Goal: Task Accomplishment & Management: Manage account settings

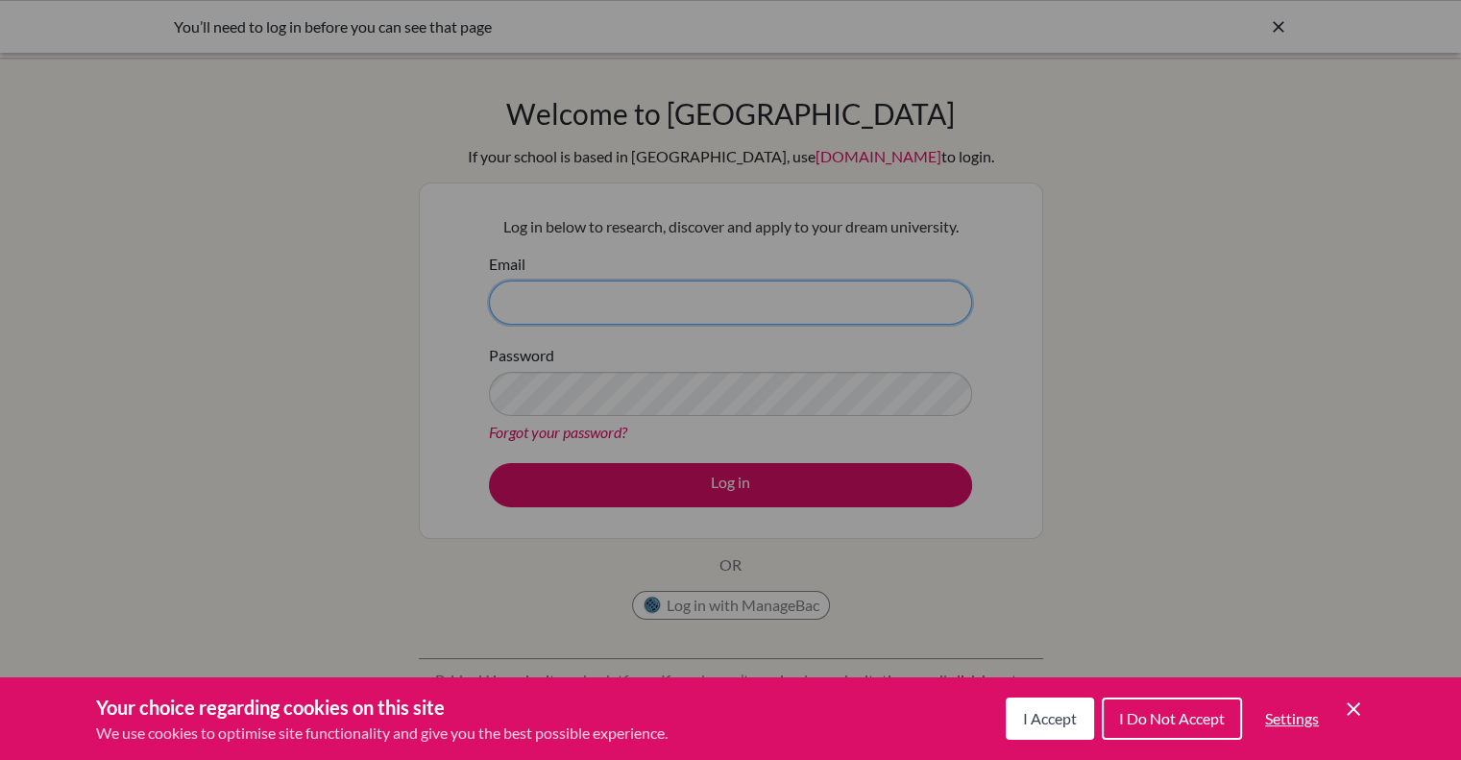
type input "[PERSON_NAME][EMAIL_ADDRESS][PERSON_NAME][DOMAIN_NAME]"
click at [1054, 720] on span "I Accept" at bounding box center [1050, 718] width 54 height 18
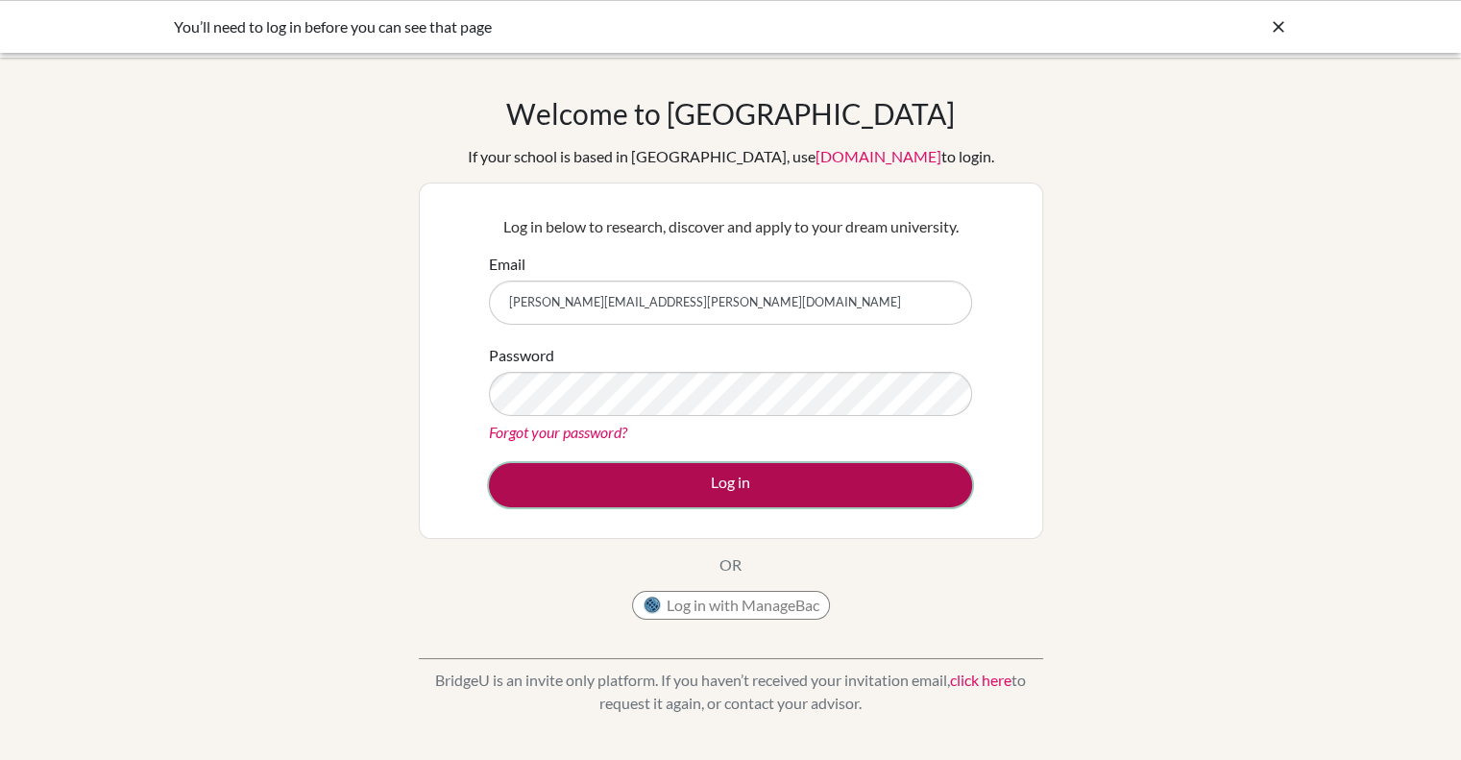
click at [690, 483] on button "Log in" at bounding box center [730, 485] width 483 height 44
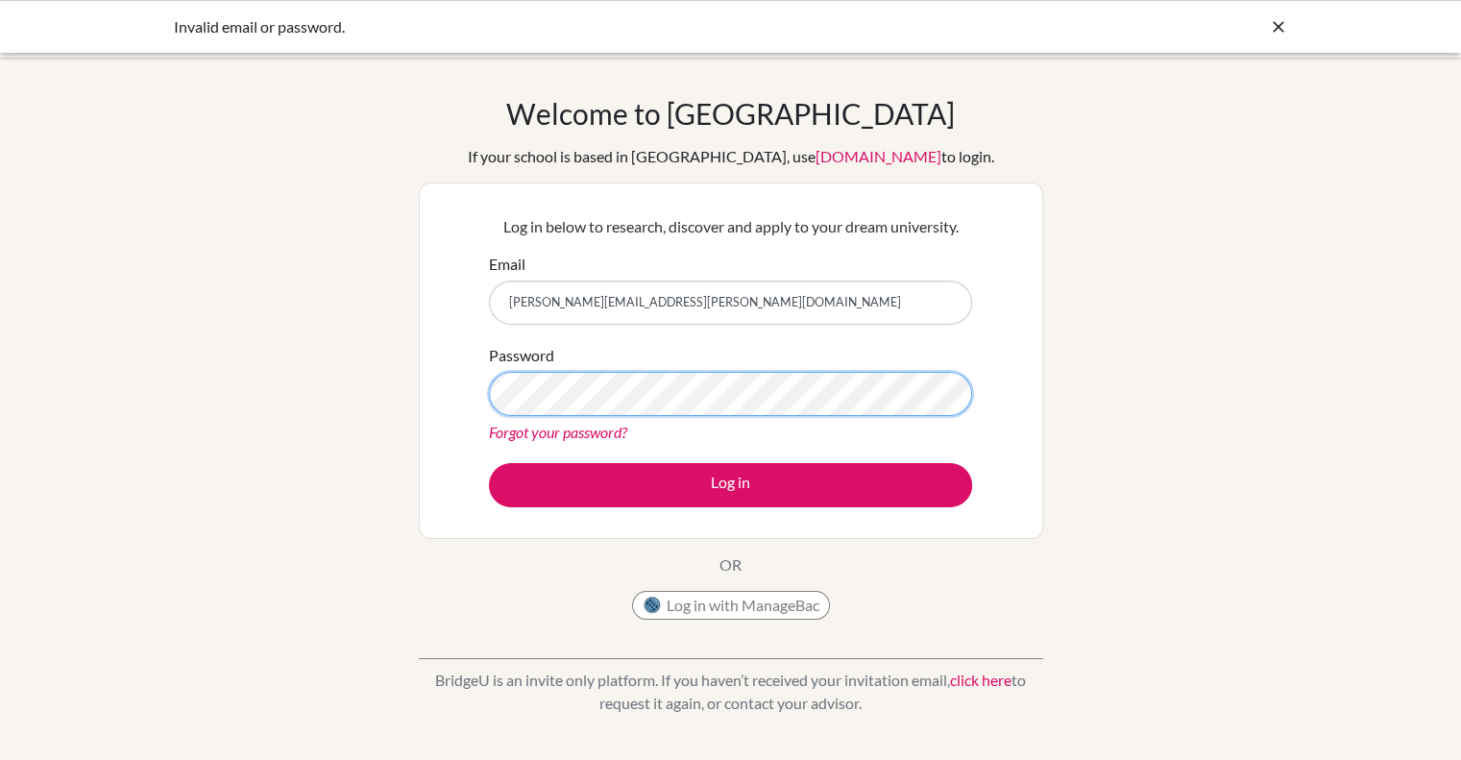
click at [448, 400] on div "Log in below to research, discover and apply to your dream university. Email [P…" at bounding box center [731, 361] width 625 height 356
click at [489, 463] on button "Log in" at bounding box center [730, 485] width 483 height 44
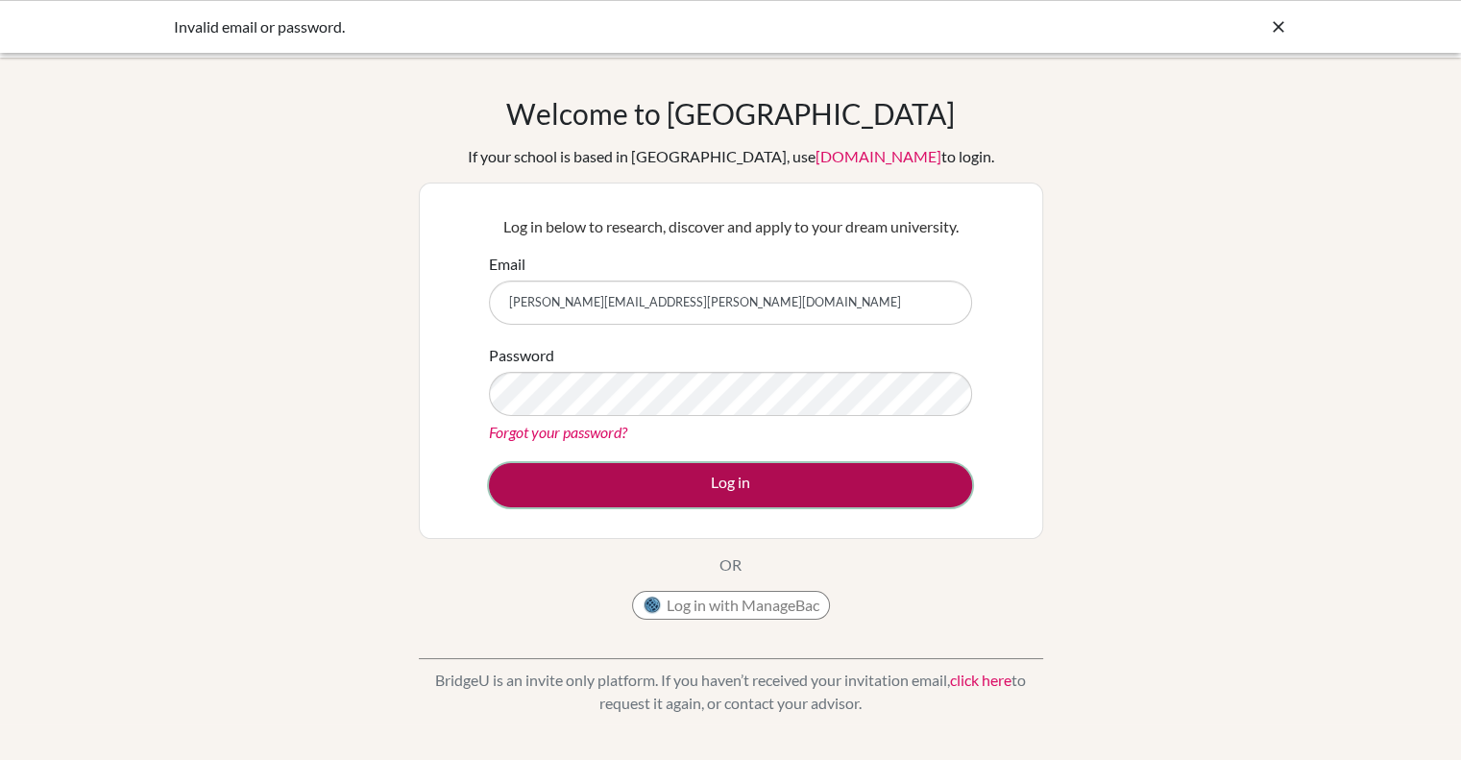
click at [596, 488] on button "Log in" at bounding box center [730, 485] width 483 height 44
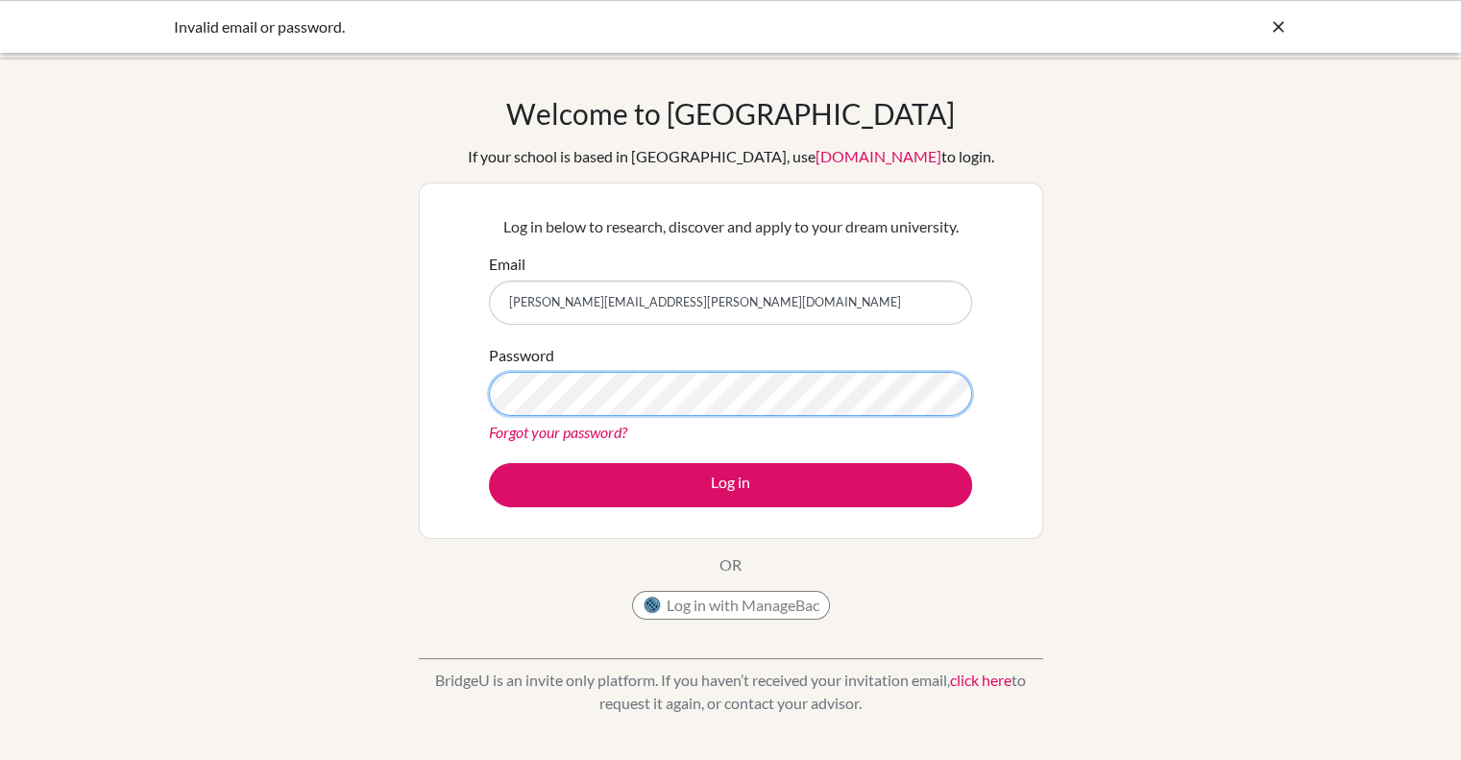
click at [461, 383] on div "Log in below to research, discover and apply to your dream university. Email [P…" at bounding box center [731, 361] width 625 height 356
click at [489, 463] on button "Log in" at bounding box center [730, 485] width 483 height 44
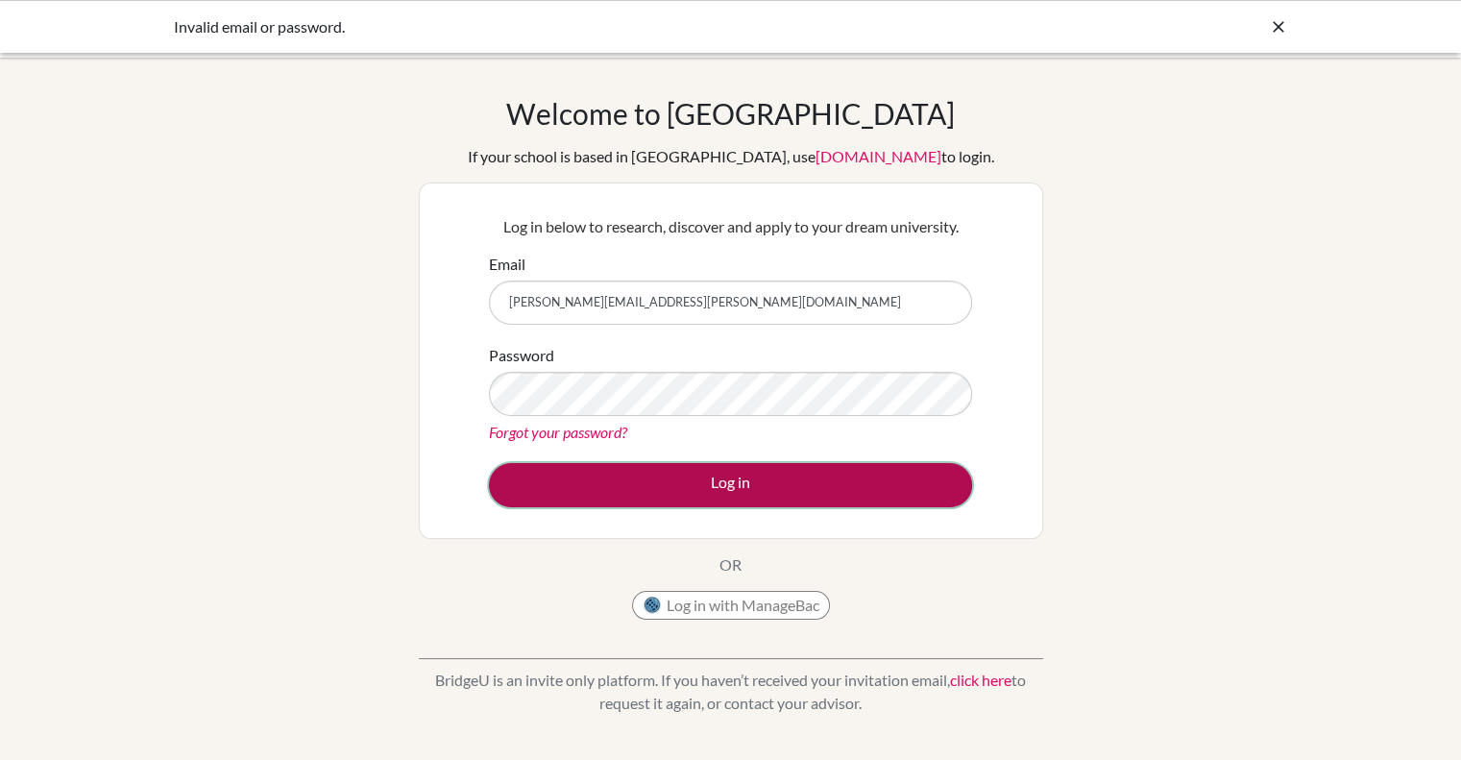
click at [722, 476] on button "Log in" at bounding box center [730, 485] width 483 height 44
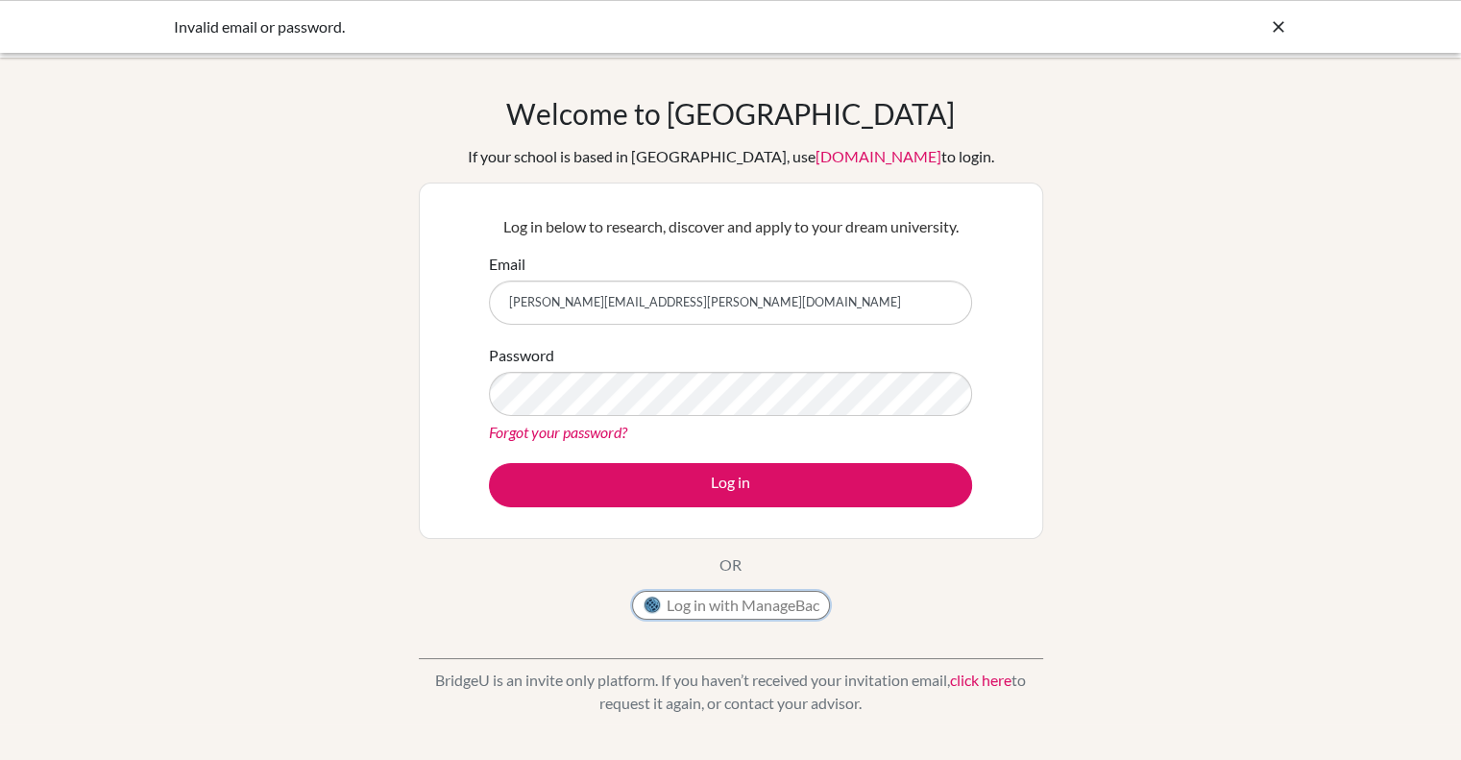
click at [705, 605] on button "Log in with ManageBac" at bounding box center [731, 605] width 198 height 29
type input "[PERSON_NAME][EMAIL_ADDRESS][PERSON_NAME][DOMAIN_NAME]"
click at [584, 434] on link "Forgot your password?" at bounding box center [558, 432] width 138 height 18
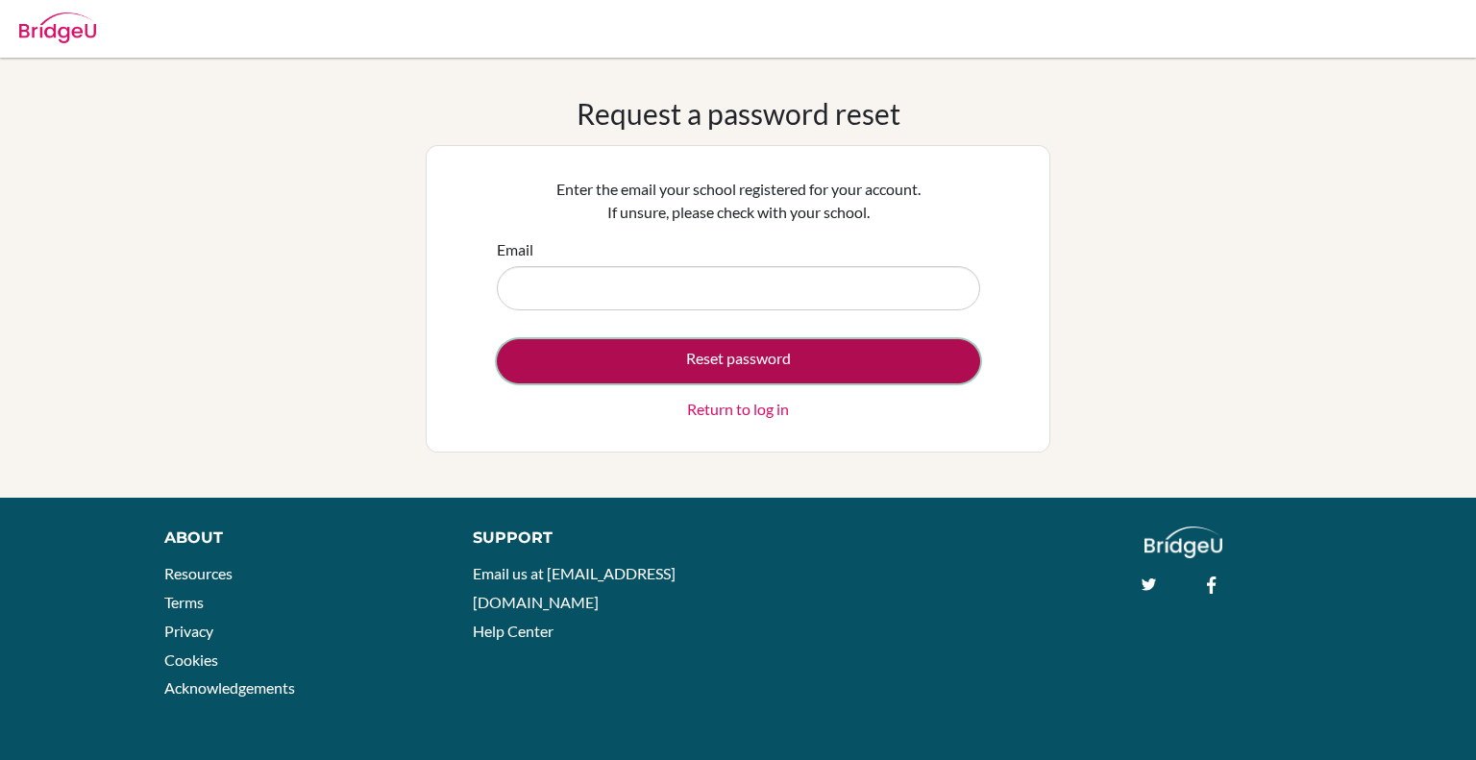
click at [894, 376] on button "Reset password" at bounding box center [738, 361] width 483 height 44
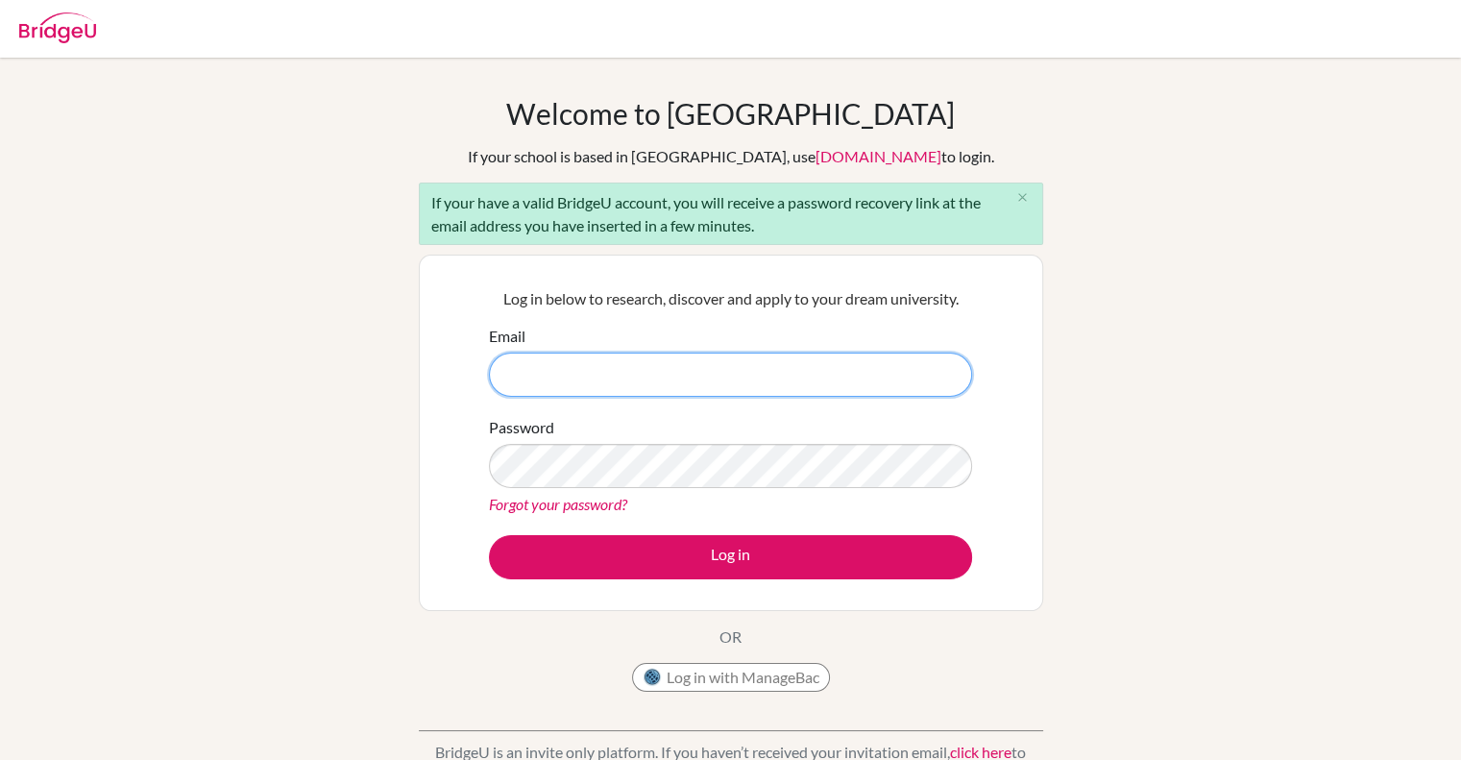
type input "ignacio.lorenzo@bisvietnam.com"
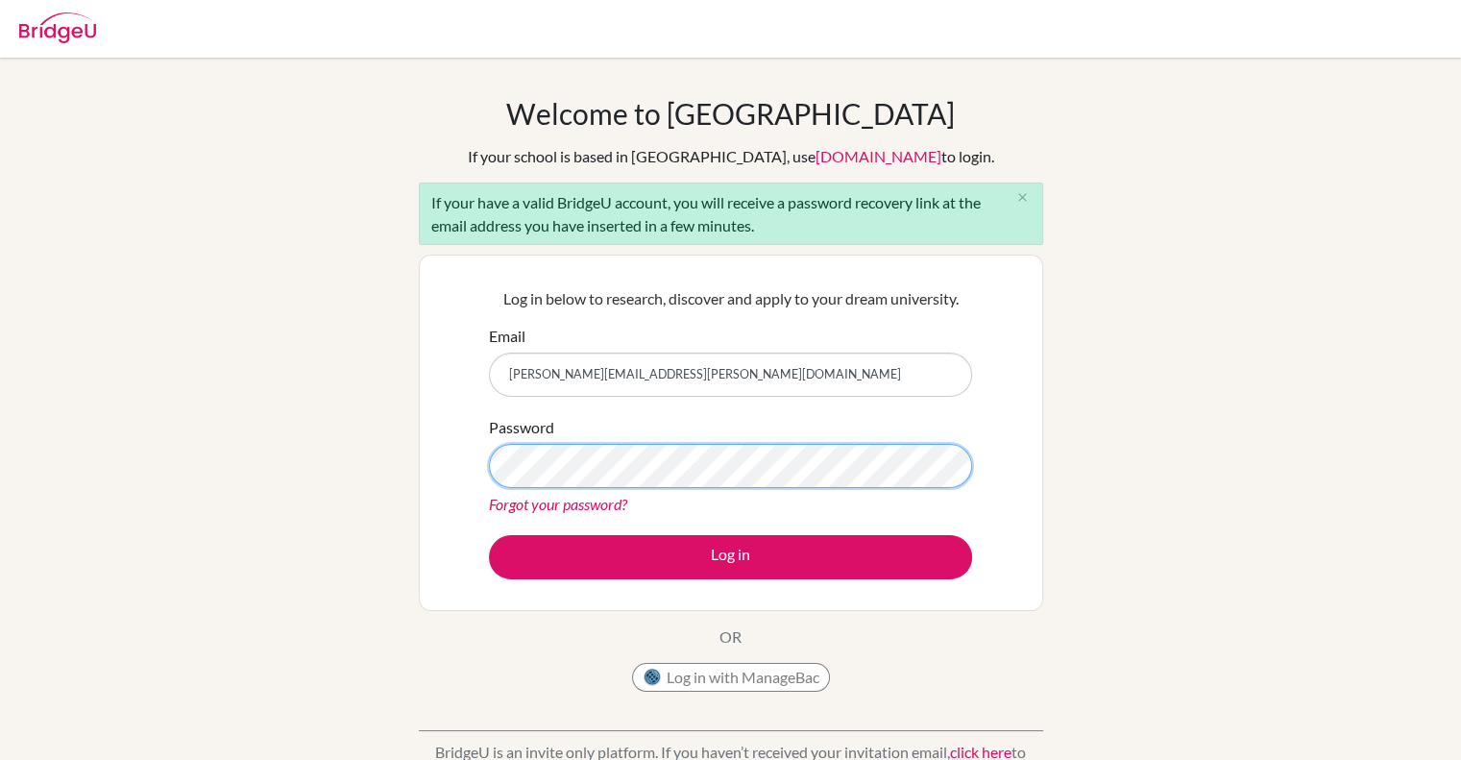
click at [489, 535] on button "Log in" at bounding box center [730, 557] width 483 height 44
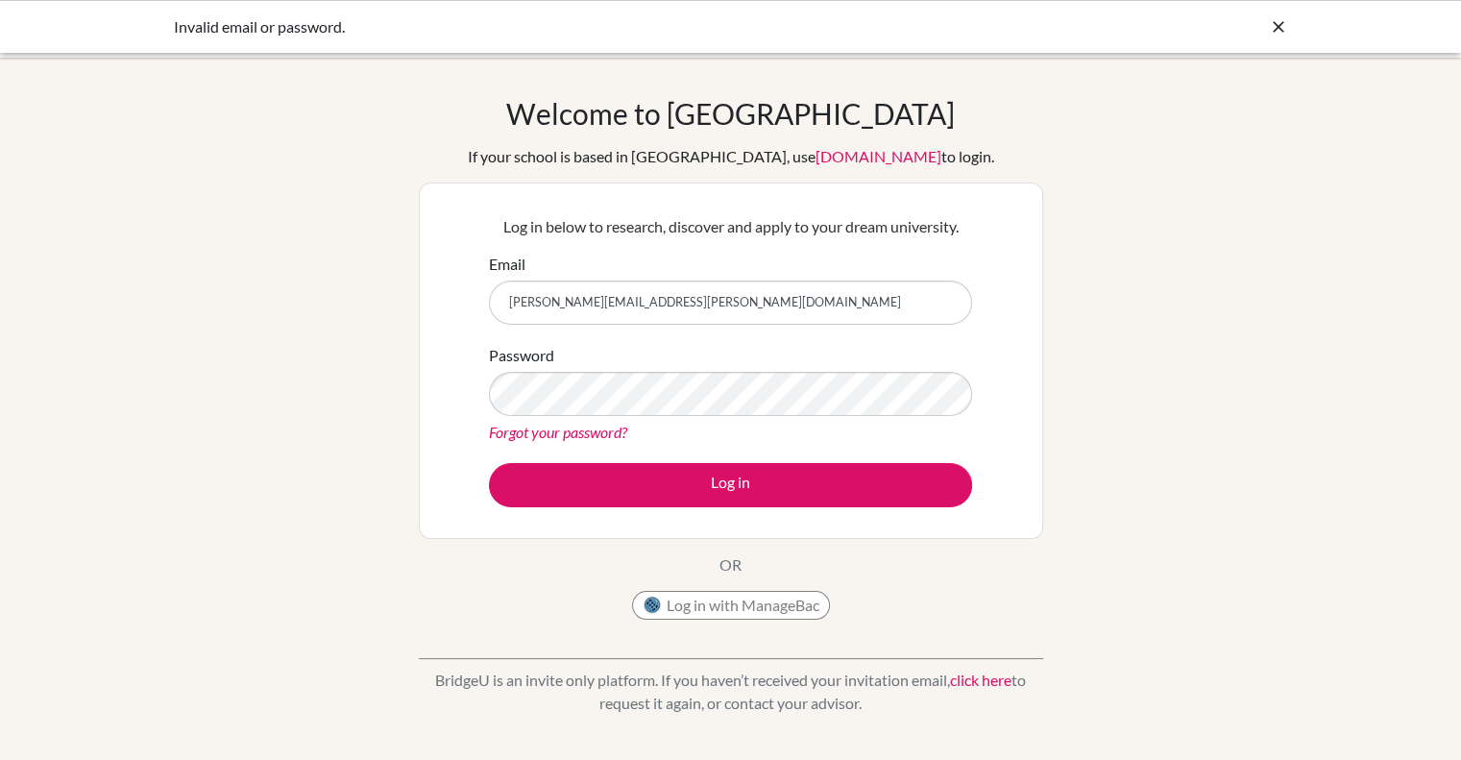
click at [588, 438] on link "Forgot your password?" at bounding box center [558, 432] width 138 height 18
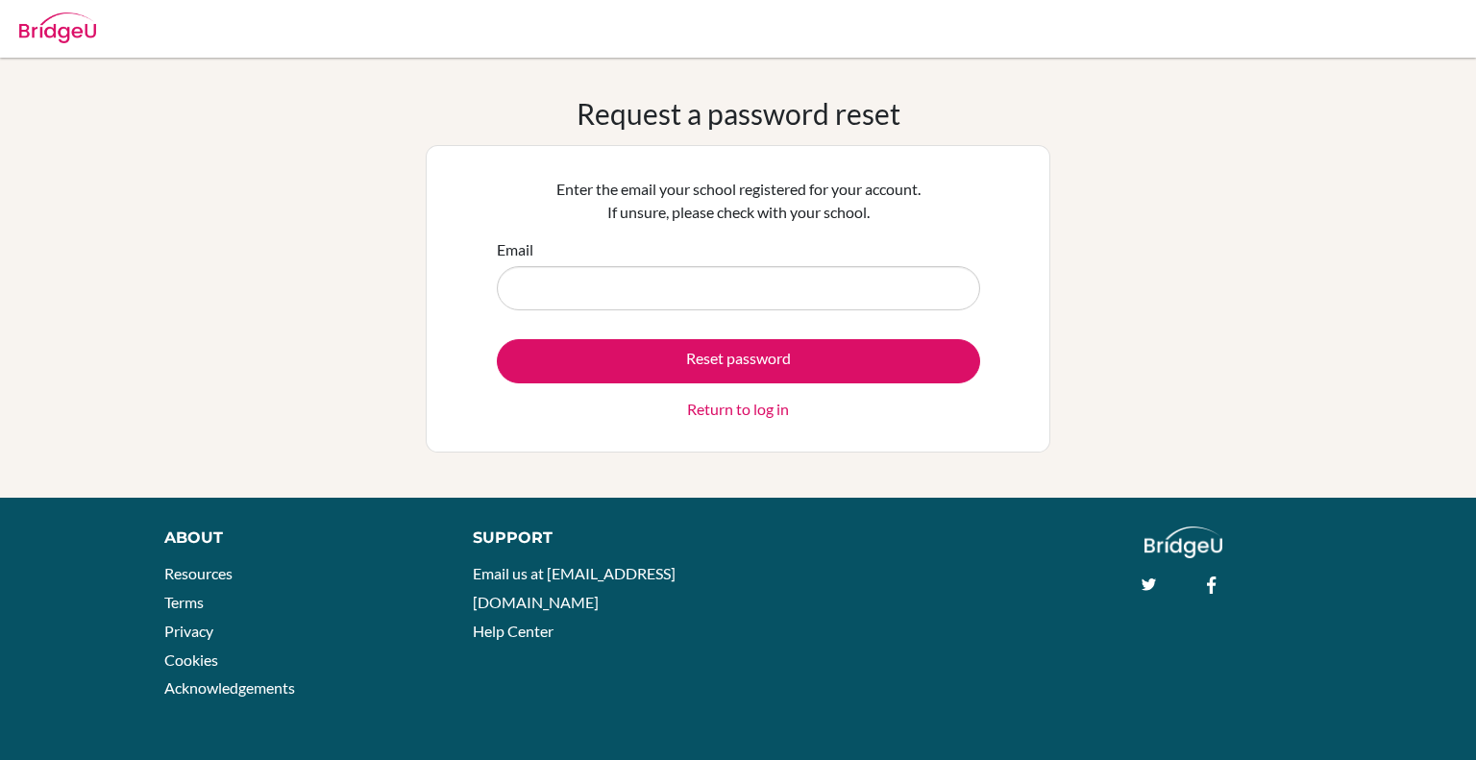
click at [668, 284] on input "Email" at bounding box center [738, 288] width 483 height 44
type input "i"
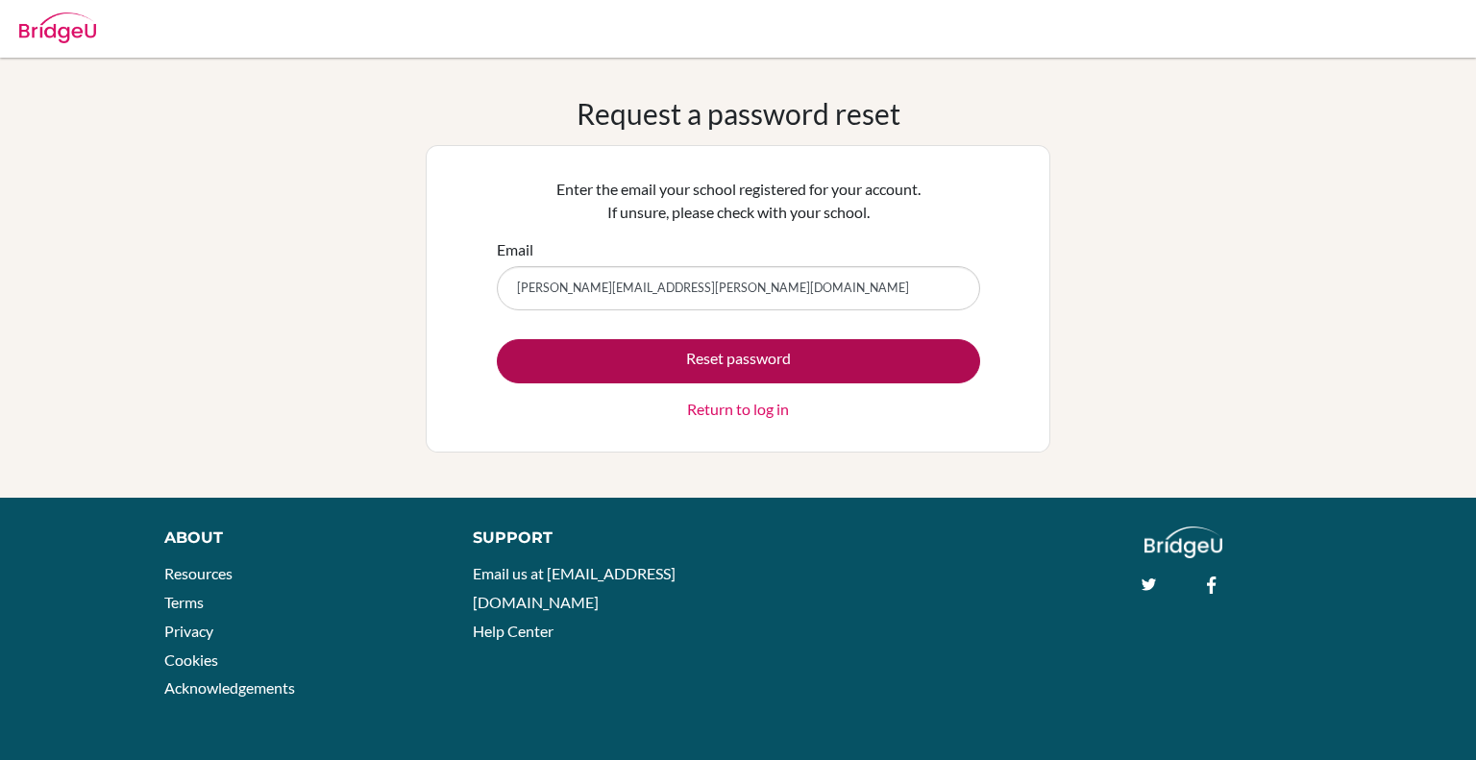
type input "ignacio.lorenzo@bisvietnam.com"
click at [921, 364] on button "Reset password" at bounding box center [738, 361] width 483 height 44
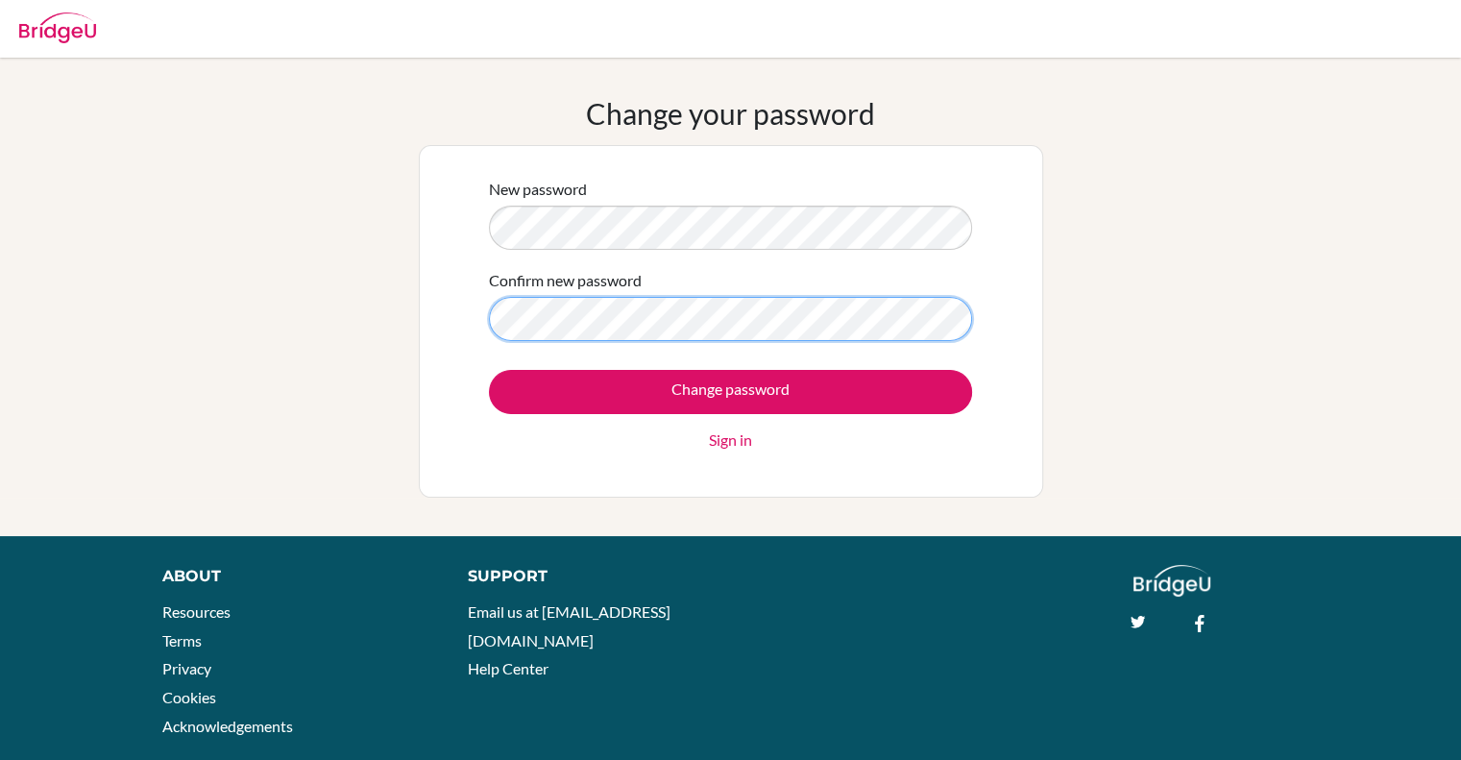
click at [489, 370] on input "Change password" at bounding box center [730, 392] width 483 height 44
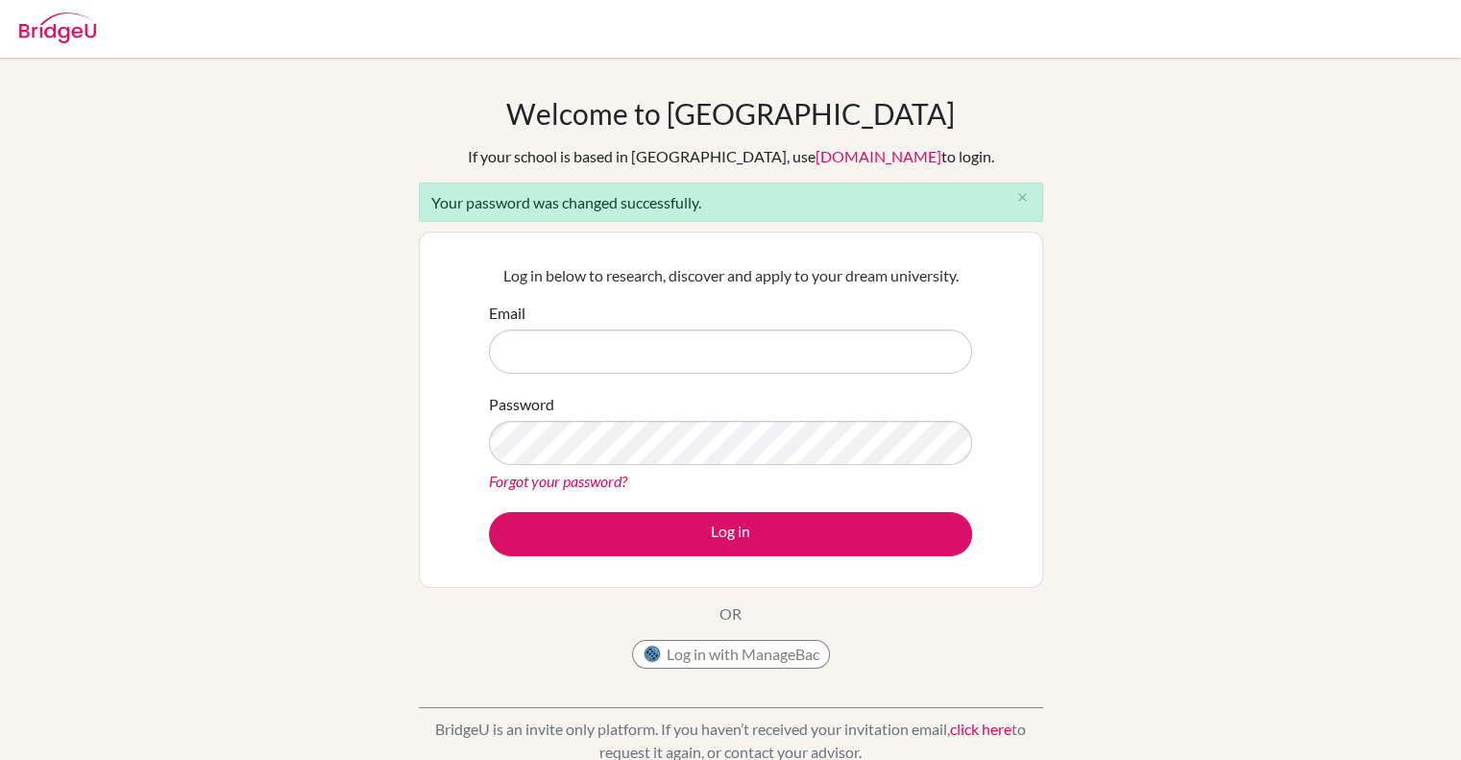
type input "[PERSON_NAME][EMAIL_ADDRESS][PERSON_NAME][DOMAIN_NAME]"
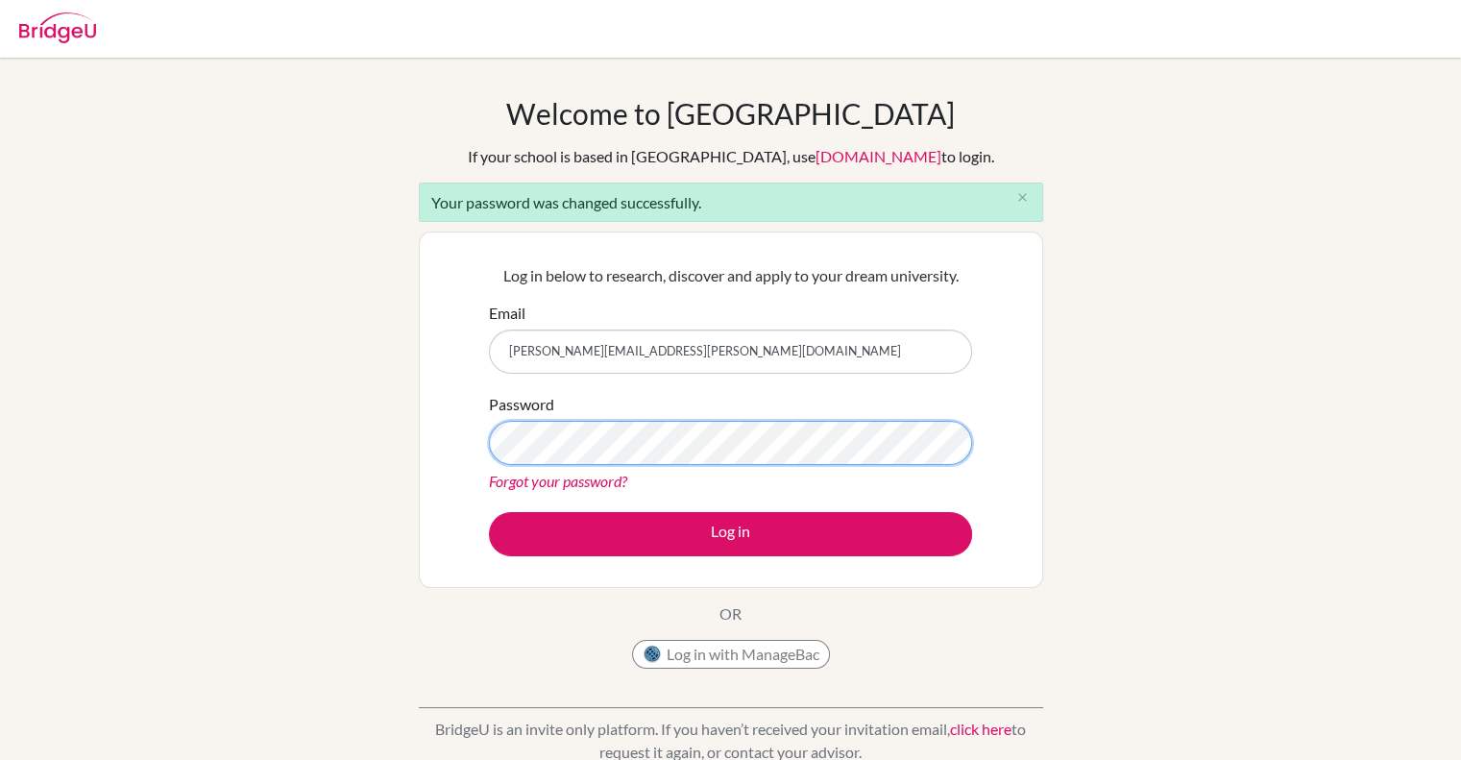
click at [341, 398] on div "Welcome to [GEOGRAPHIC_DATA] If your school is based in [GEOGRAPHIC_DATA], use …" at bounding box center [730, 434] width 1461 height 677
click at [489, 512] on button "Log in" at bounding box center [730, 534] width 483 height 44
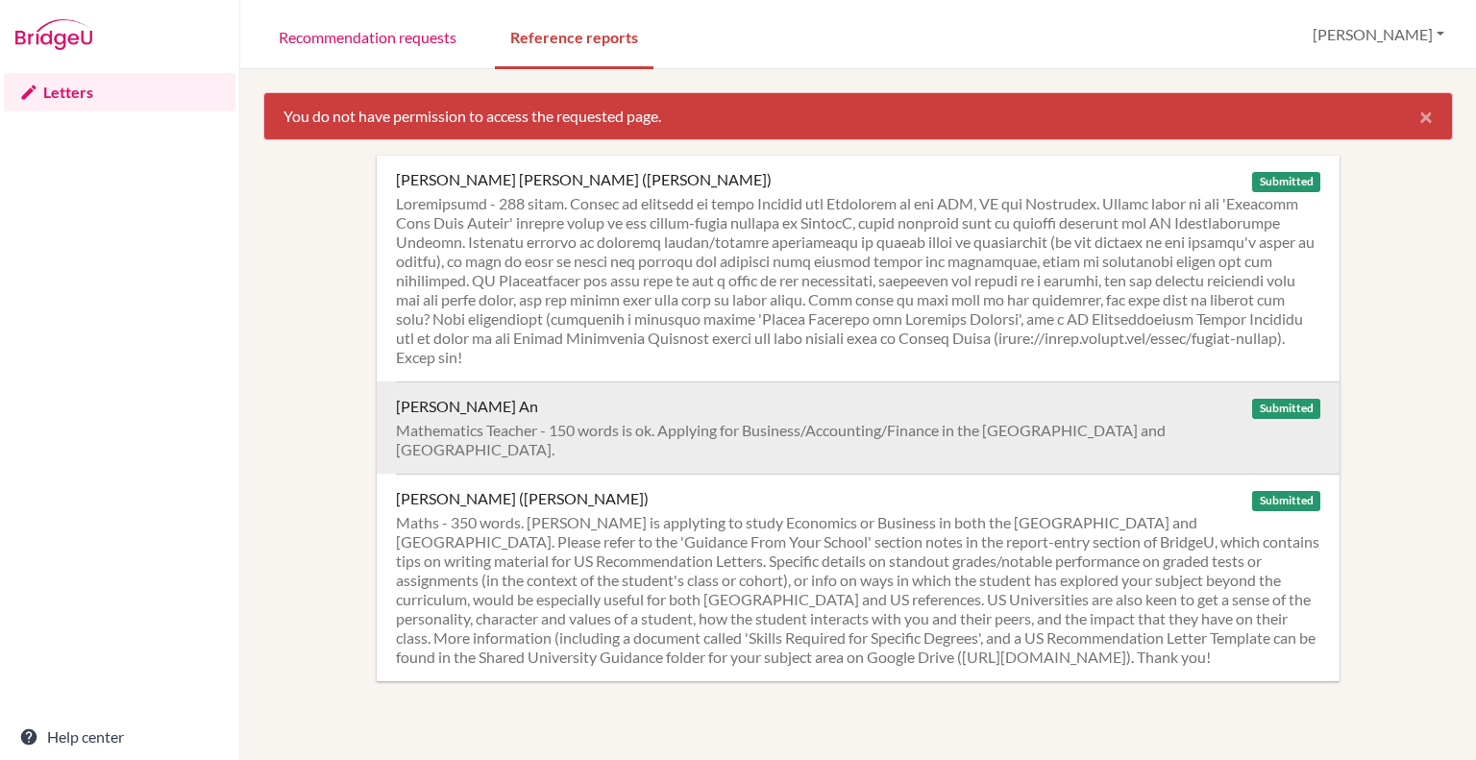
click at [753, 429] on div "Mathematics Teacher - 150 words is ok. Applying for Business/Accounting/Finance…" at bounding box center [858, 440] width 924 height 38
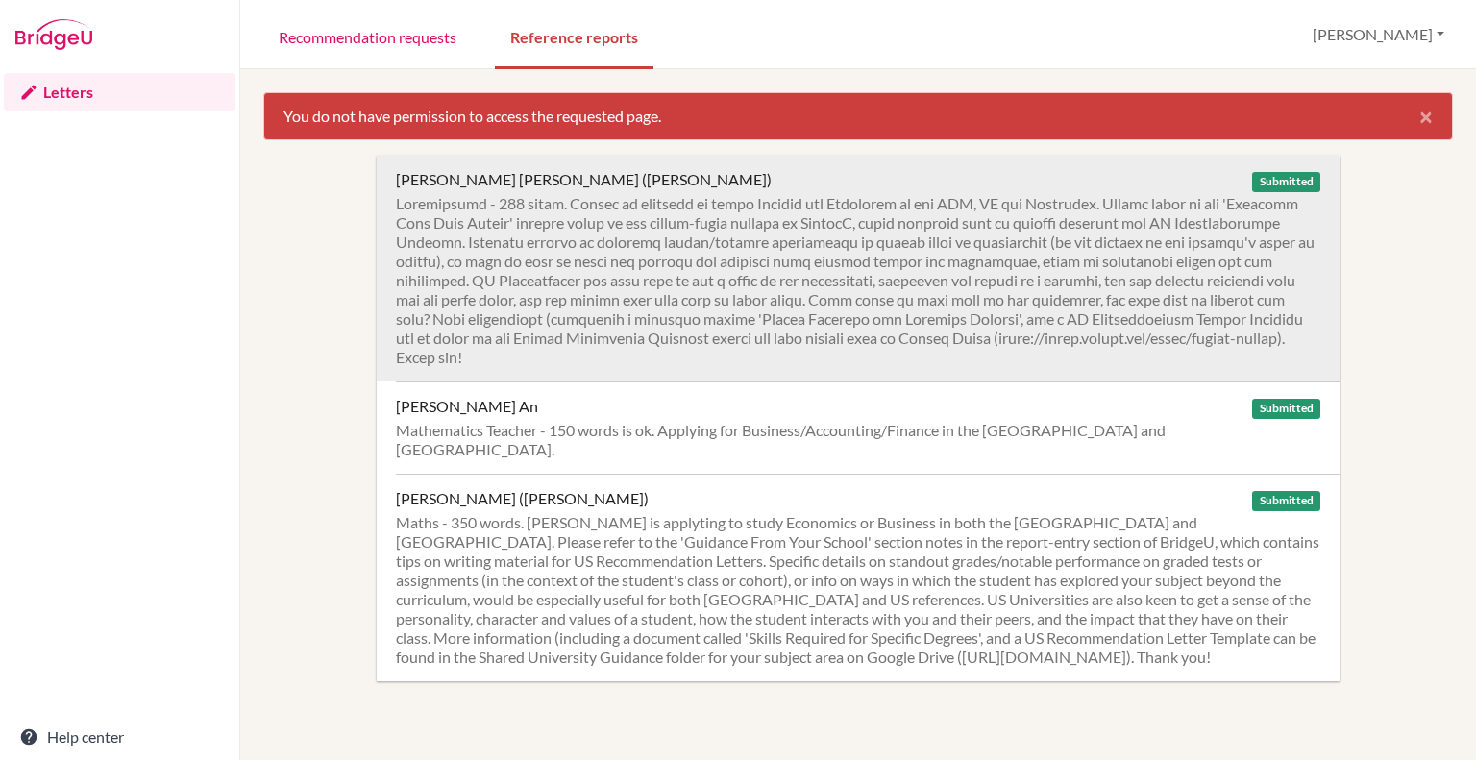
click at [914, 218] on div at bounding box center [858, 280] width 924 height 173
click at [1012, 231] on div at bounding box center [858, 280] width 924 height 173
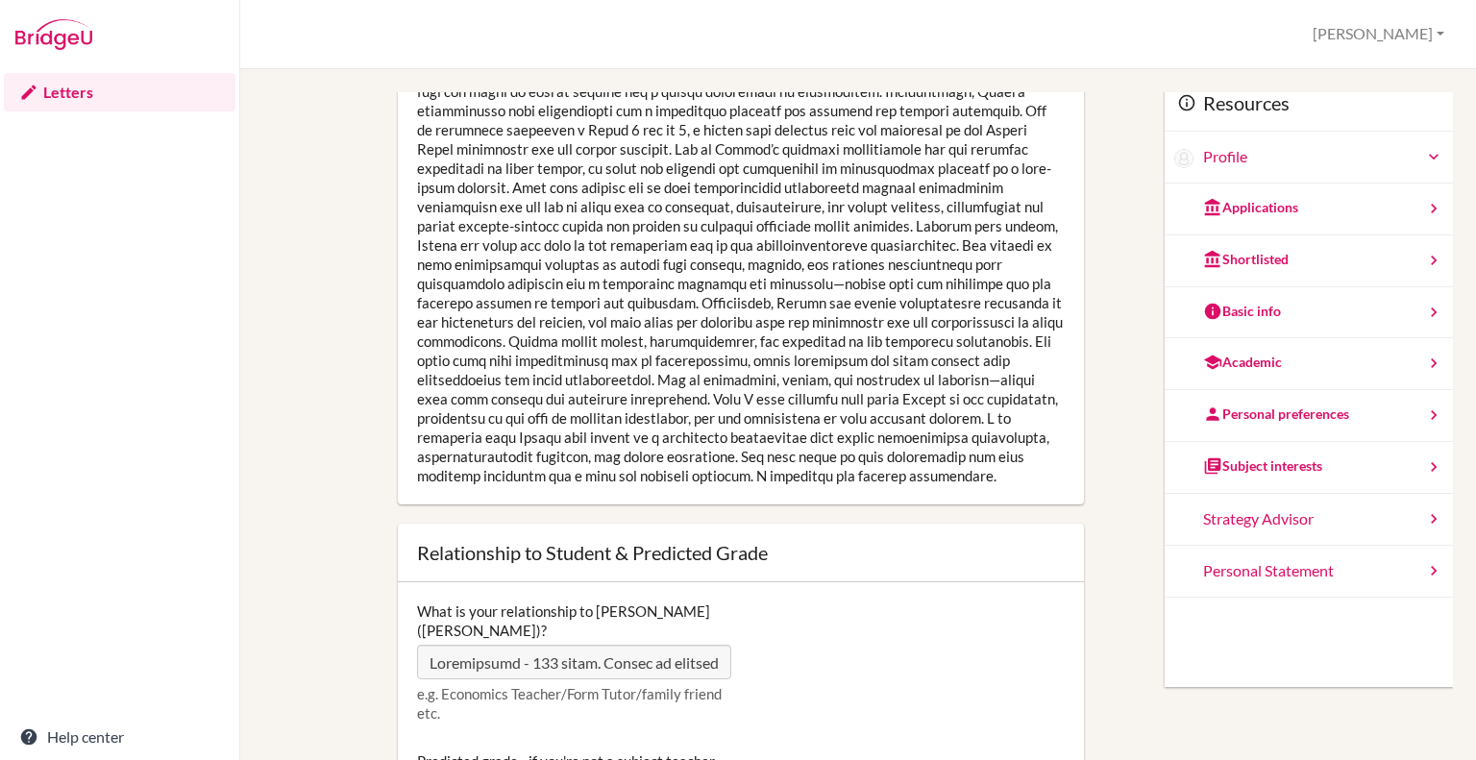
scroll to position [169, 0]
